Goal: Communication & Community: Answer question/provide support

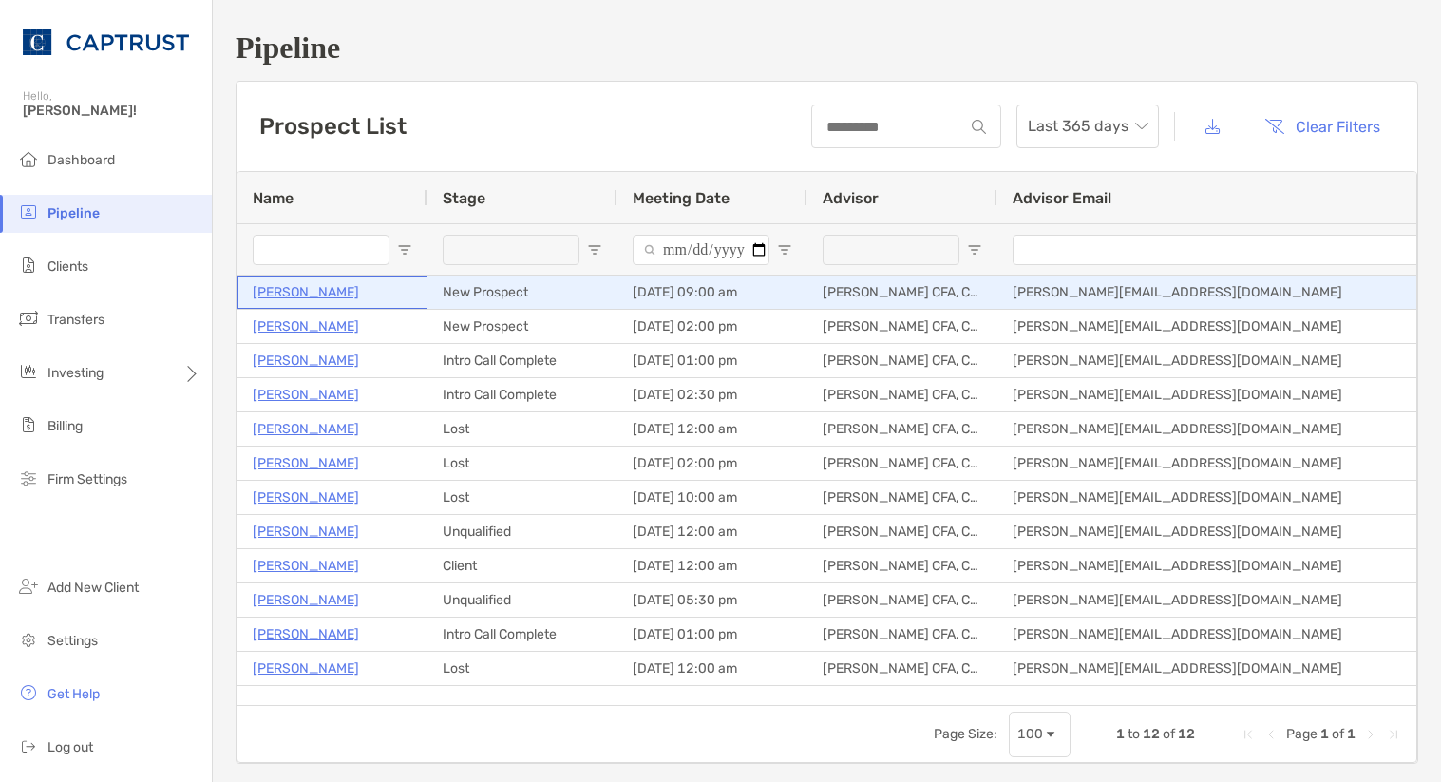
click at [356, 291] on p "[PERSON_NAME]" at bounding box center [306, 292] width 106 height 24
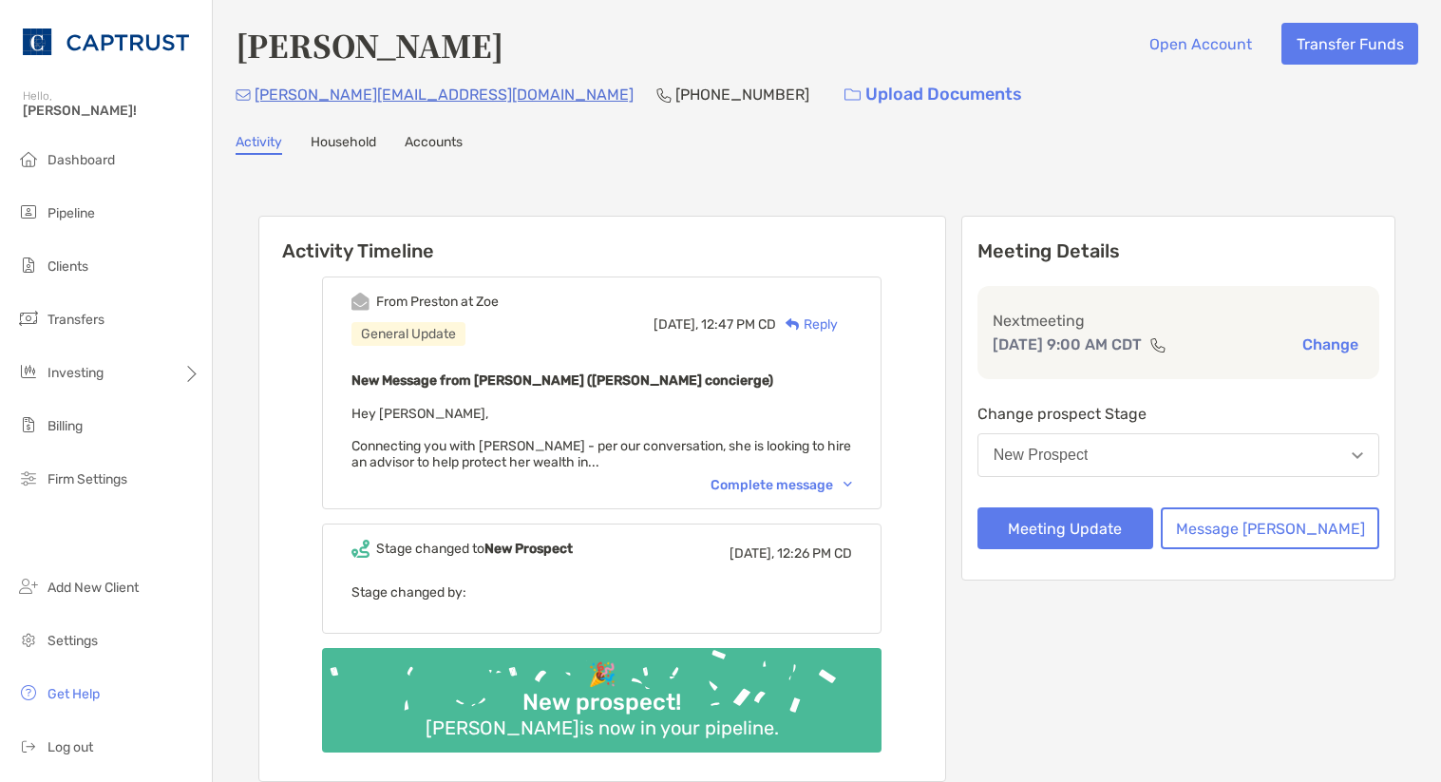
click at [763, 486] on div "Complete message" at bounding box center [780, 485] width 141 height 16
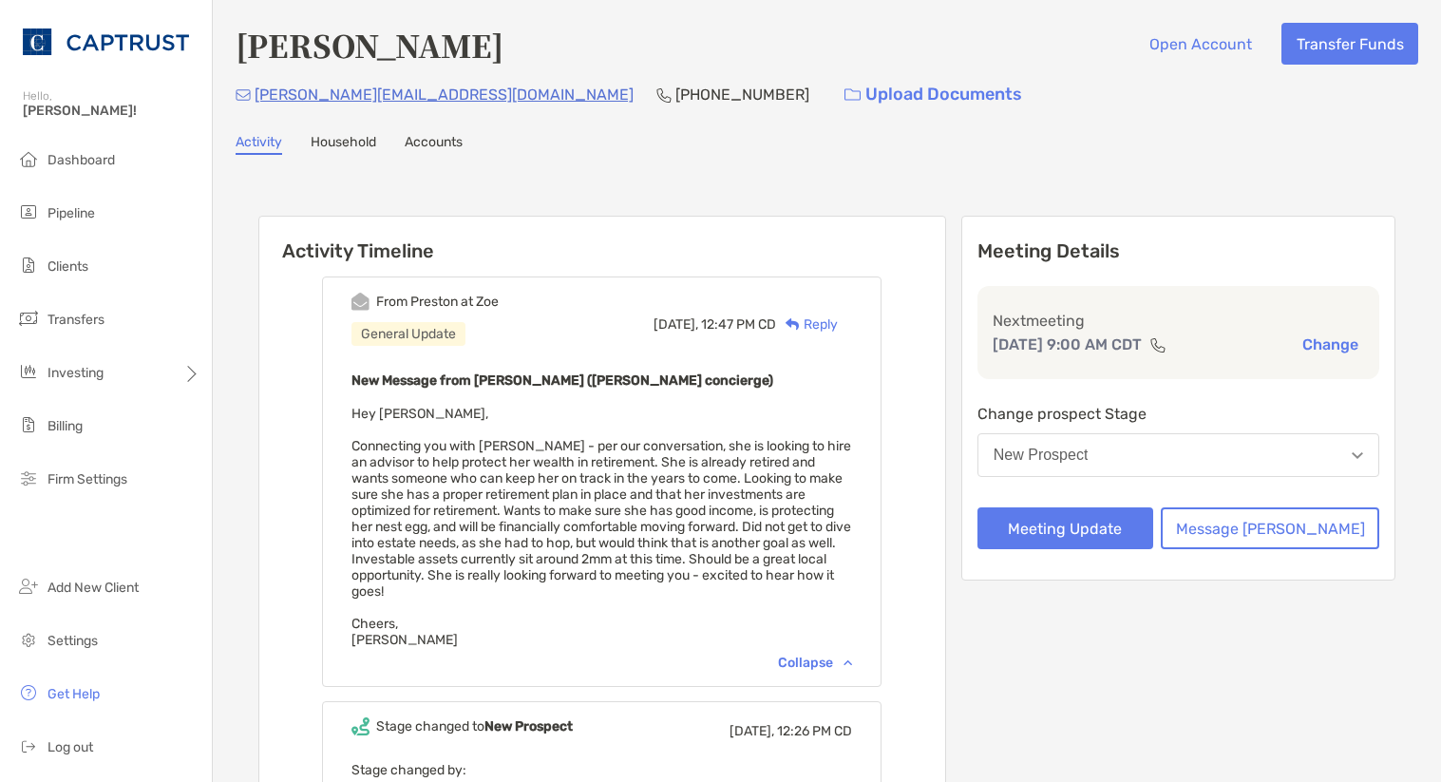
click at [838, 327] on div "Reply" at bounding box center [807, 324] width 62 height 20
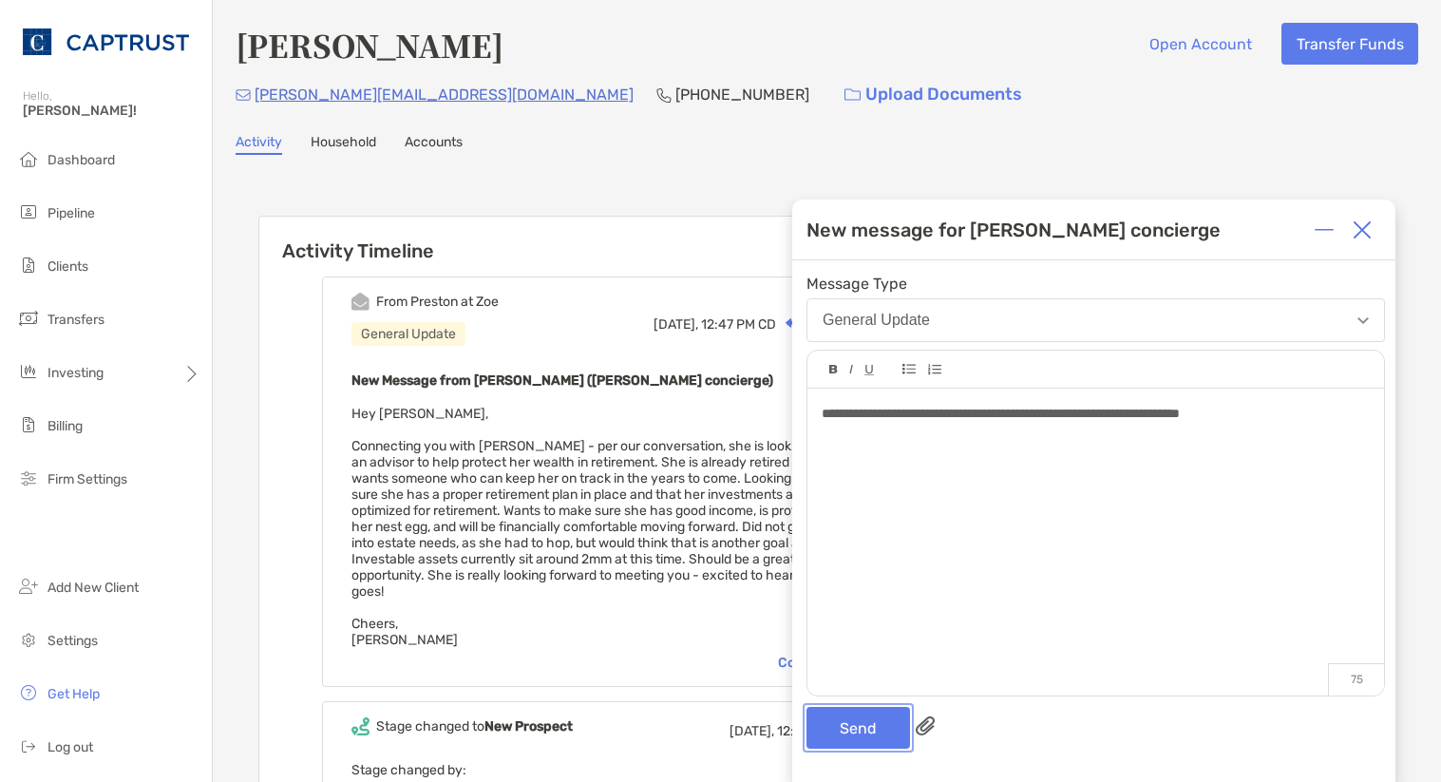
click at [854, 733] on button "Send" at bounding box center [858, 728] width 104 height 42
